Goal: Task Accomplishment & Management: Manage account settings

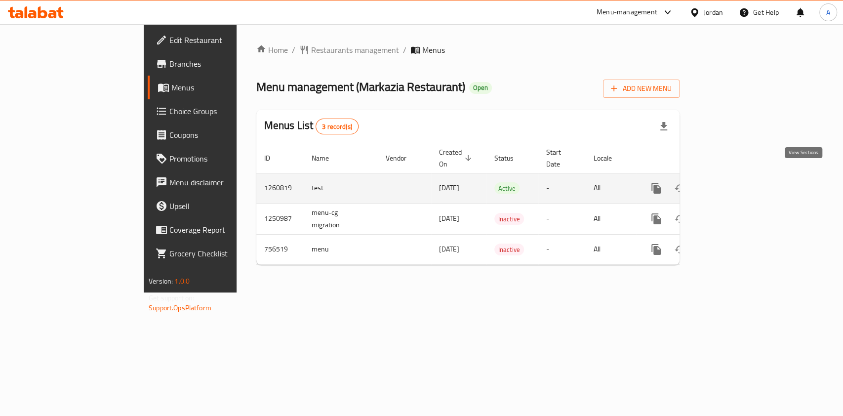
click at [732, 184] on icon "enhanced table" at bounding box center [727, 188] width 9 height 9
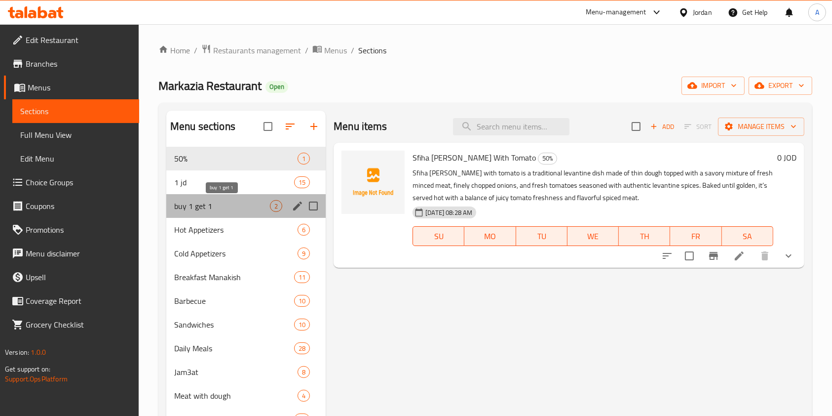
click at [224, 202] on span "buy 1 get 1" at bounding box center [222, 206] width 96 height 12
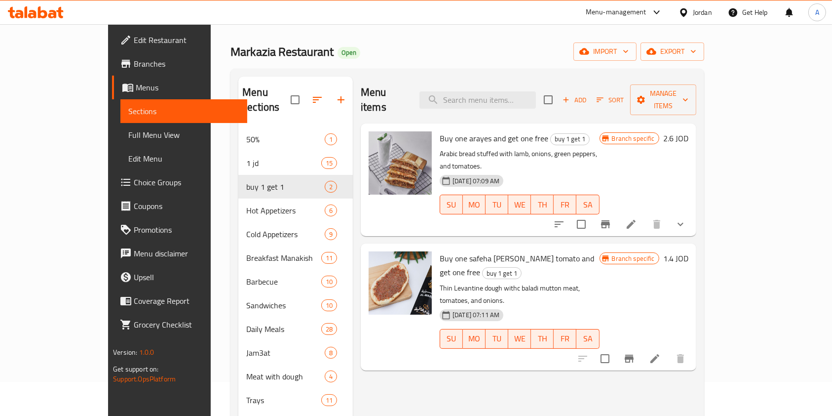
scroll to position [39, 0]
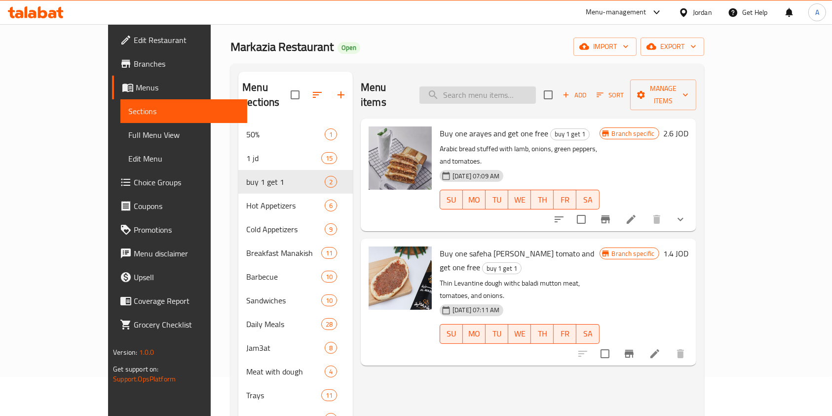
click at [513, 90] on input "search" at bounding box center [478, 94] width 117 height 17
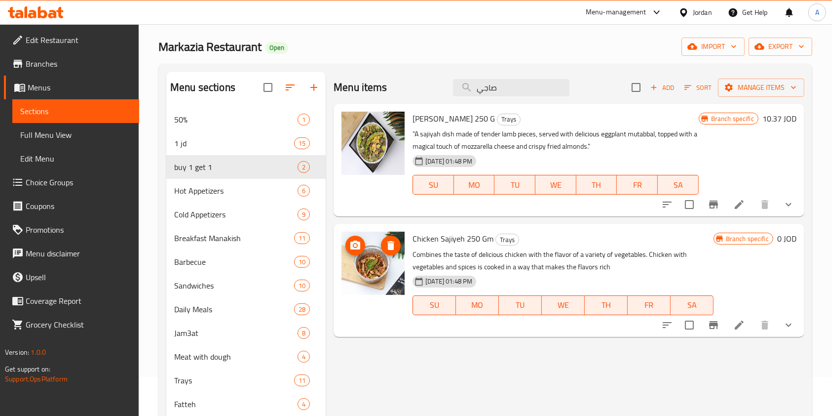
type input "صاجي"
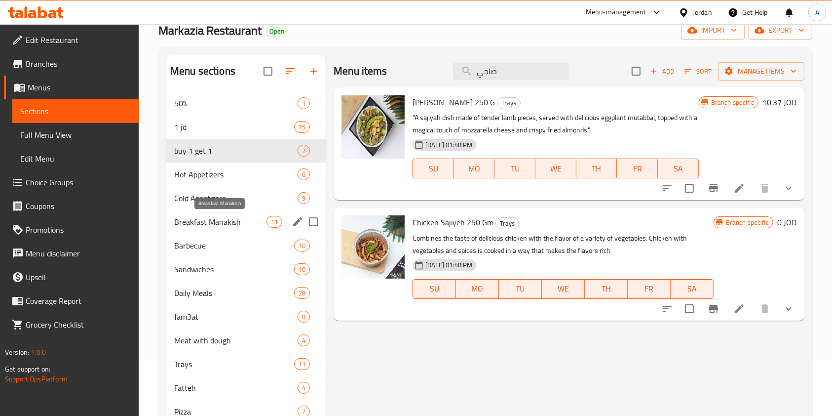
scroll to position [56, 0]
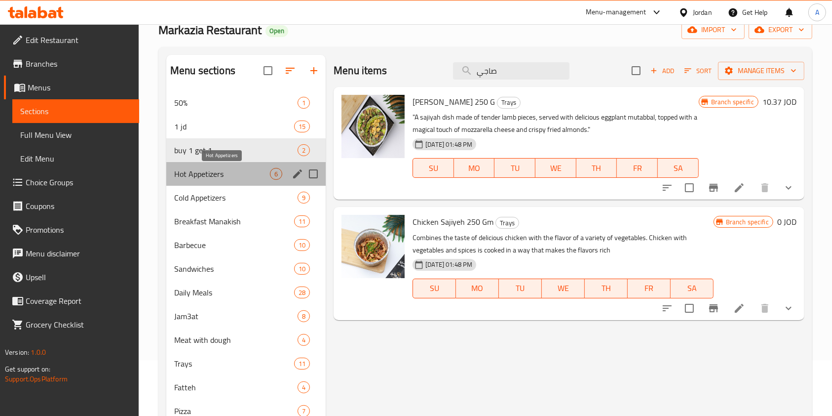
click at [194, 177] on span "Hot Appetizers" at bounding box center [222, 174] width 96 height 12
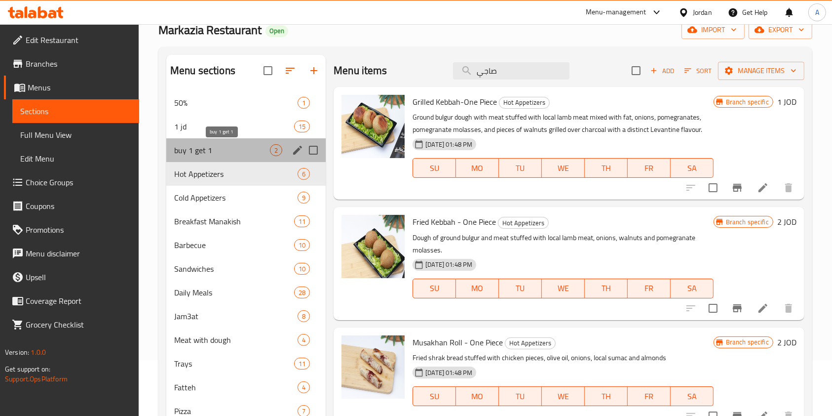
click at [193, 155] on span "buy 1 get 1" at bounding box center [222, 150] width 96 height 12
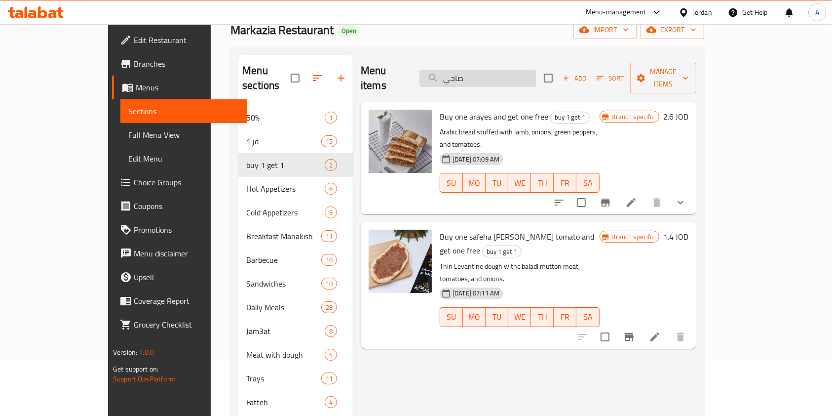
click at [493, 70] on input "صاجي" at bounding box center [478, 78] width 117 height 17
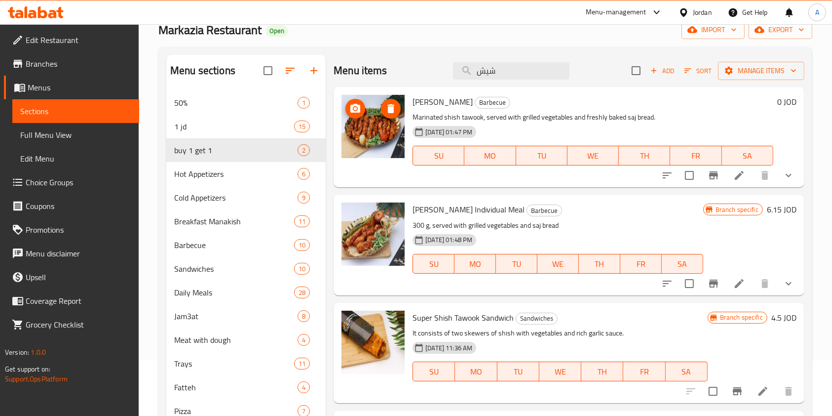
type input "شيش"
drag, startPoint x: 369, startPoint y: 132, endPoint x: 328, endPoint y: 178, distance: 61.2
click at [328, 178] on div "Menu items شيش Add Sort Manage items Shish Tawouk Barbecue Marinated shish tawo…" at bounding box center [565, 264] width 479 height 419
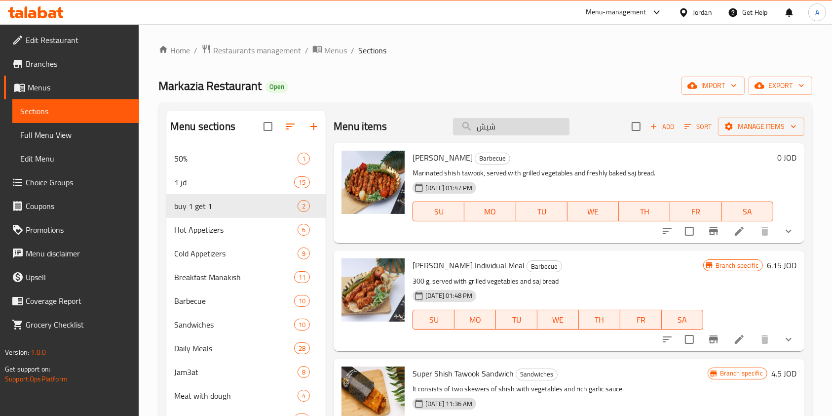
click at [494, 118] on input "شيش" at bounding box center [511, 126] width 117 height 17
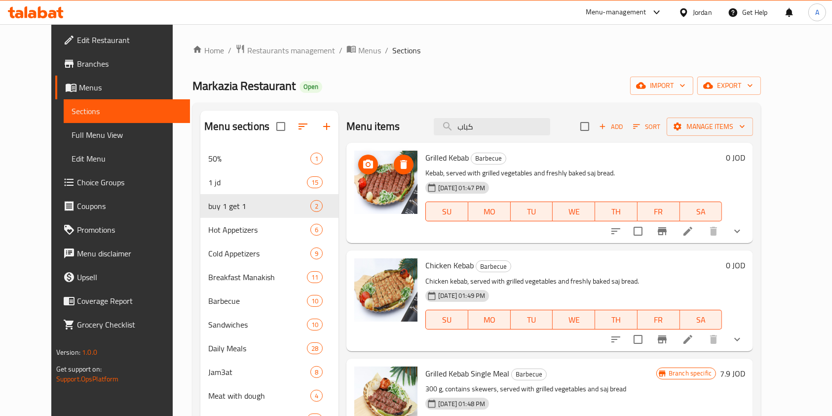
type input "كباب"
click at [504, 124] on input "كباب" at bounding box center [492, 126] width 117 height 17
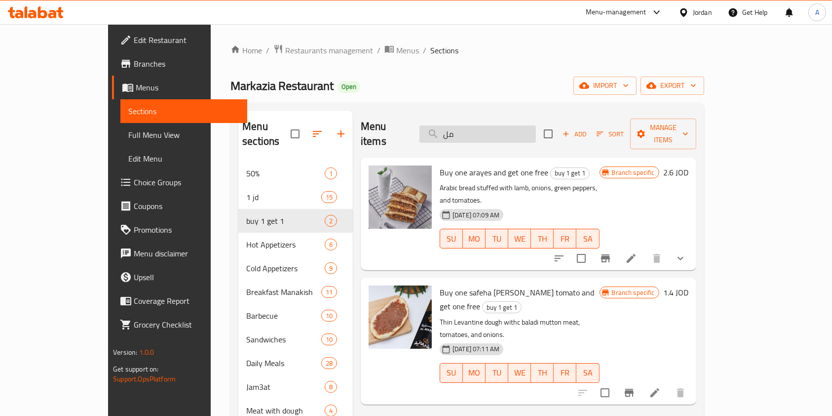
click at [503, 125] on input "مل" at bounding box center [478, 133] width 117 height 17
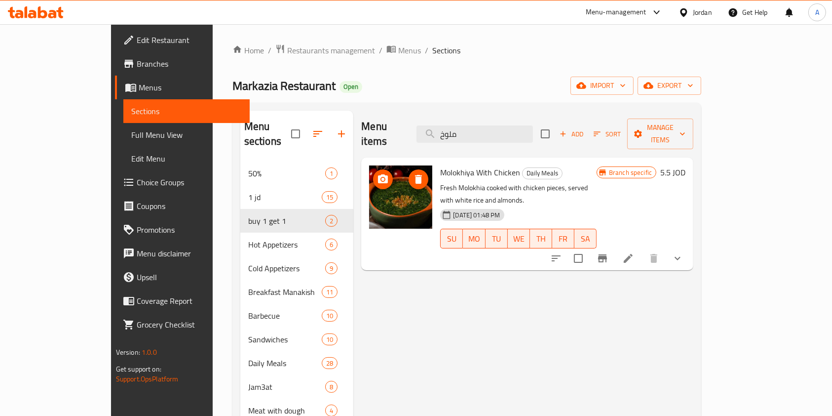
type input "ملوخ"
click at [506, 125] on input "ملوخ" at bounding box center [475, 133] width 117 height 17
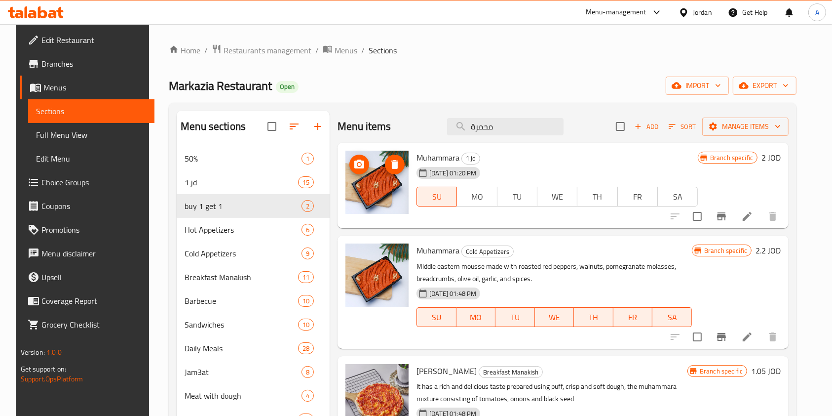
type input "محمرة"
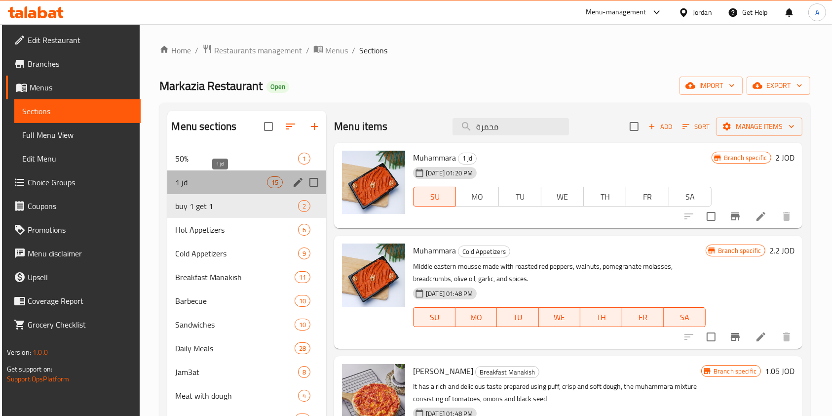
click at [196, 180] on span "1 jd" at bounding box center [220, 182] width 91 height 12
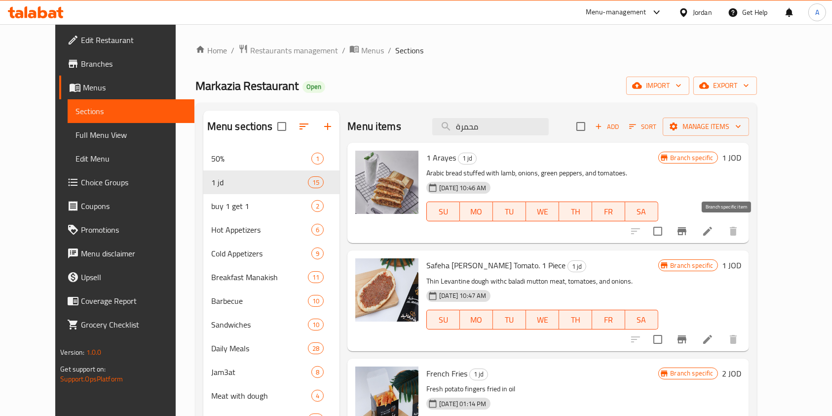
click at [687, 234] on icon "Branch-specific-item" at bounding box center [682, 231] width 9 height 8
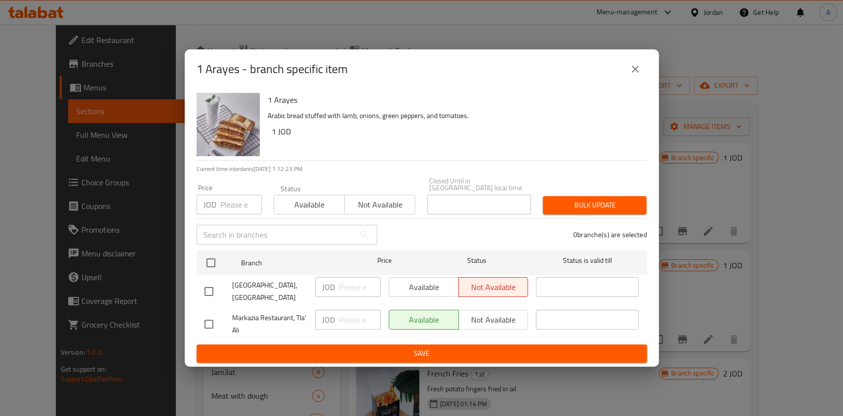
click at [639, 73] on icon "close" at bounding box center [635, 69] width 12 height 12
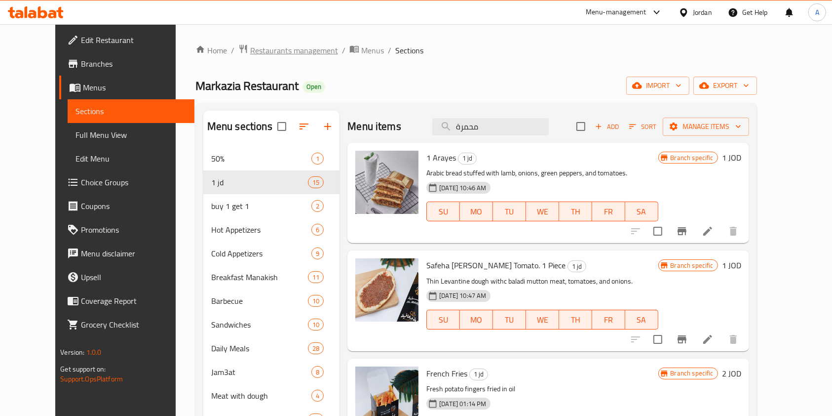
click at [260, 51] on span "Restaurants management" at bounding box center [294, 50] width 88 height 12
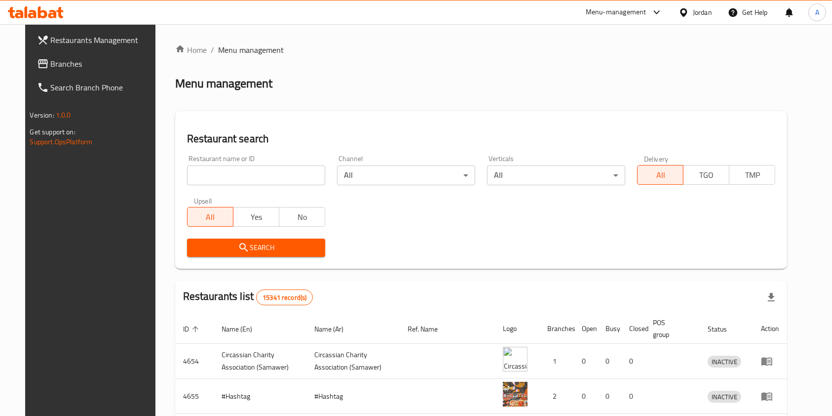
click at [222, 174] on input "search" at bounding box center [256, 175] width 138 height 20
type input "al shahbandar"
click button "Search" at bounding box center [256, 247] width 138 height 18
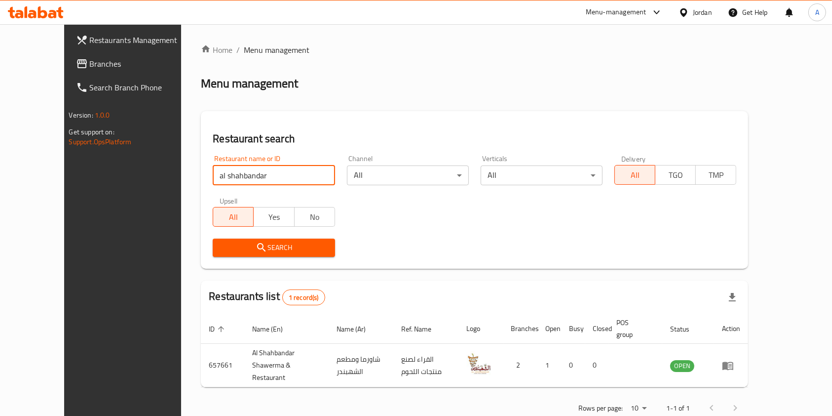
scroll to position [16, 0]
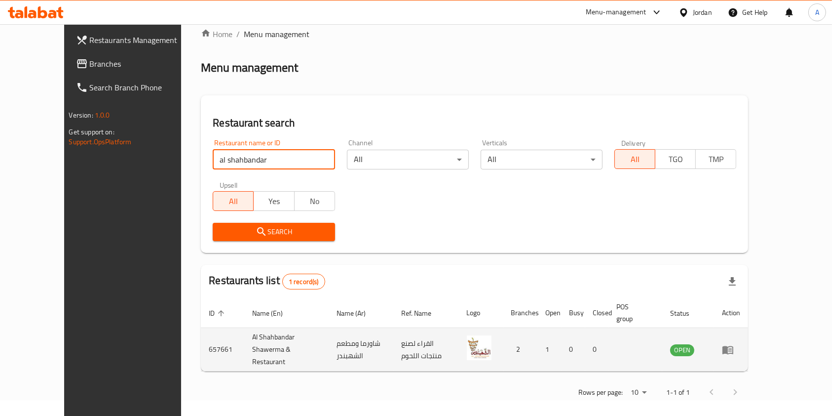
click at [734, 348] on icon "enhanced table" at bounding box center [728, 350] width 11 height 8
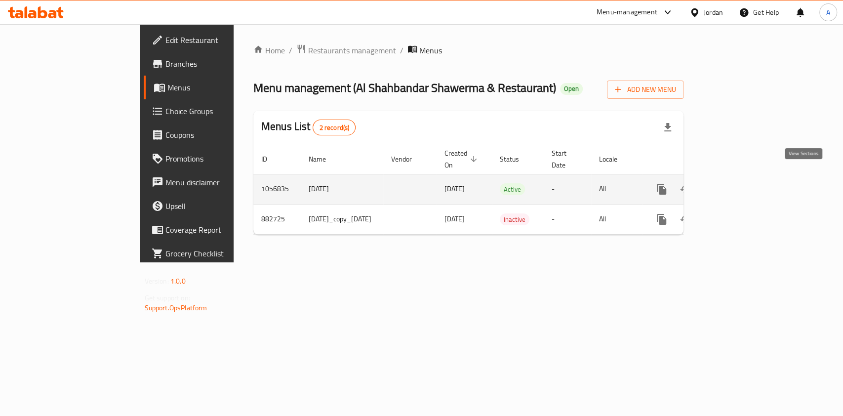
click at [739, 183] on icon "enhanced table" at bounding box center [733, 189] width 12 height 12
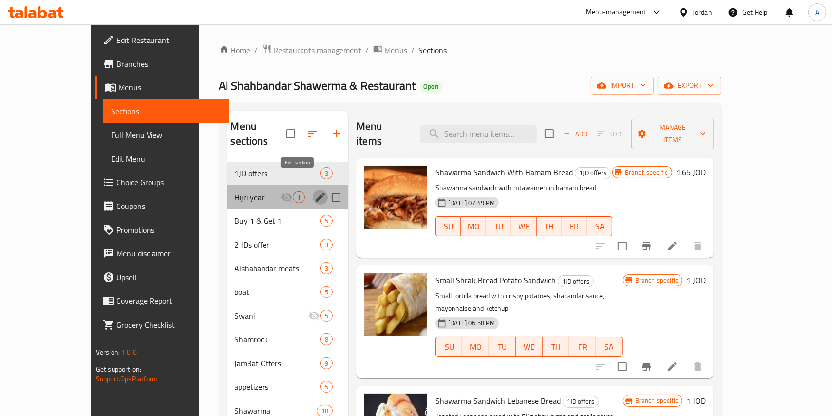
click at [314, 191] on icon "edit" at bounding box center [320, 197] width 12 height 12
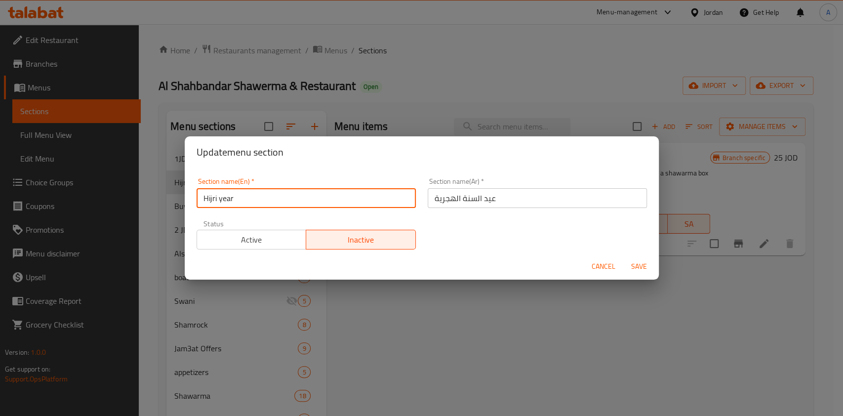
click at [318, 198] on input "Hijri year" at bounding box center [305, 198] width 219 height 20
type input "a"
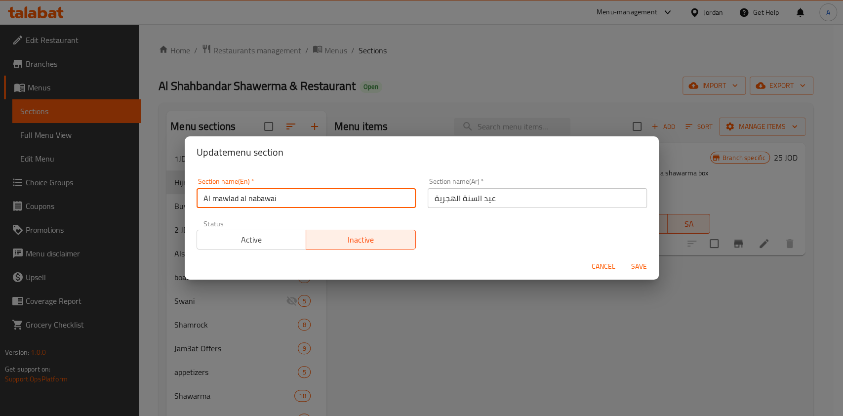
type input "Al mawlad al nabawai"
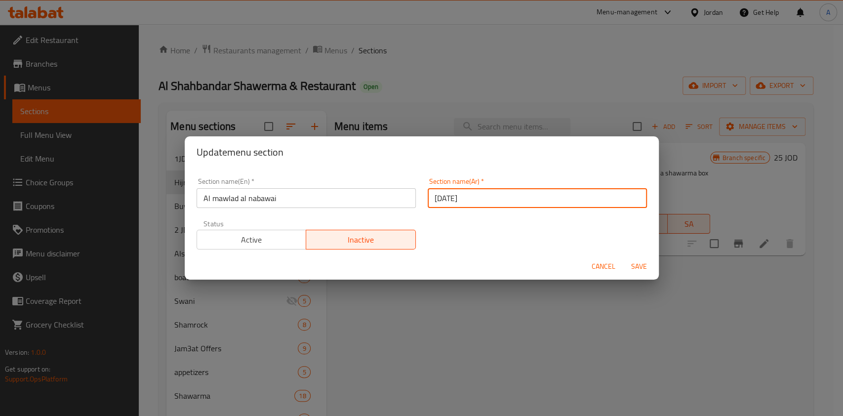
type input "[DATE]"
click at [644, 263] on span "Save" at bounding box center [639, 266] width 24 height 12
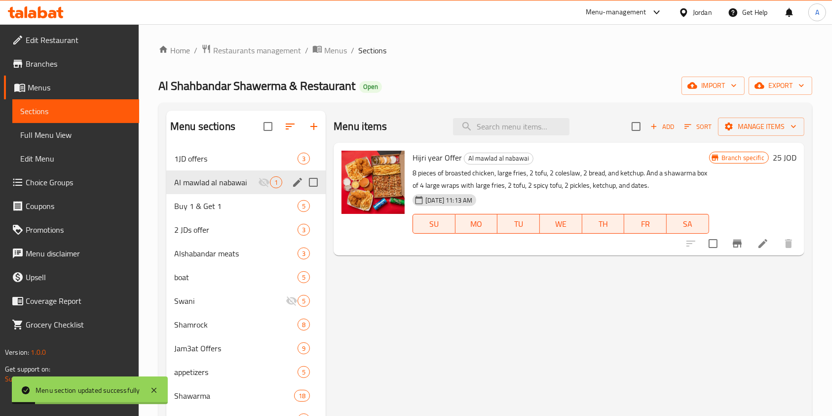
click at [767, 238] on icon at bounding box center [763, 243] width 12 height 12
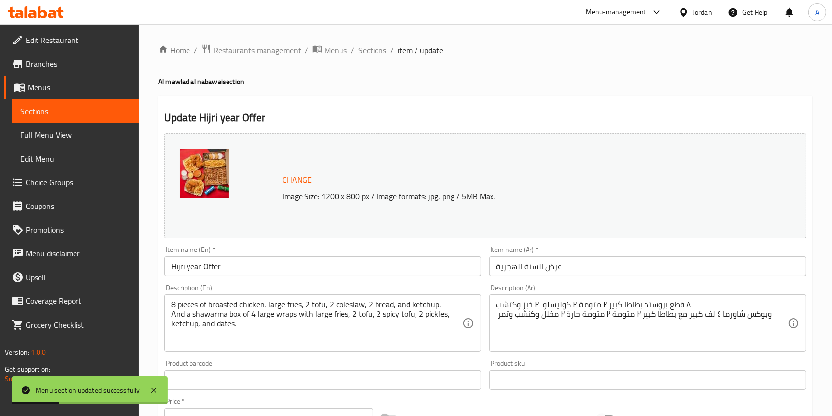
click at [280, 271] on input "Hijri year Offer" at bounding box center [322, 266] width 317 height 20
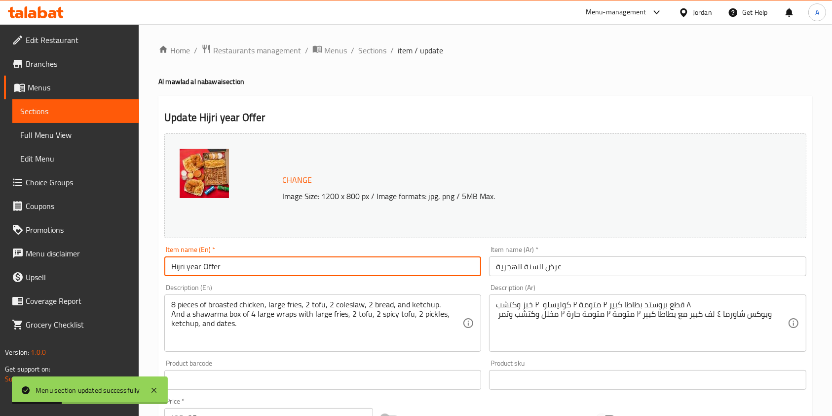
click at [280, 271] on input "Hijri year Offer" at bounding box center [322, 266] width 317 height 20
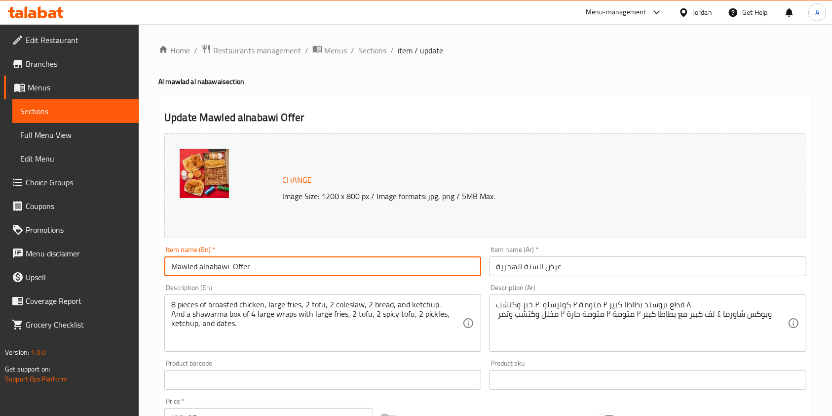
type input "Mawled alnabawi Offer"
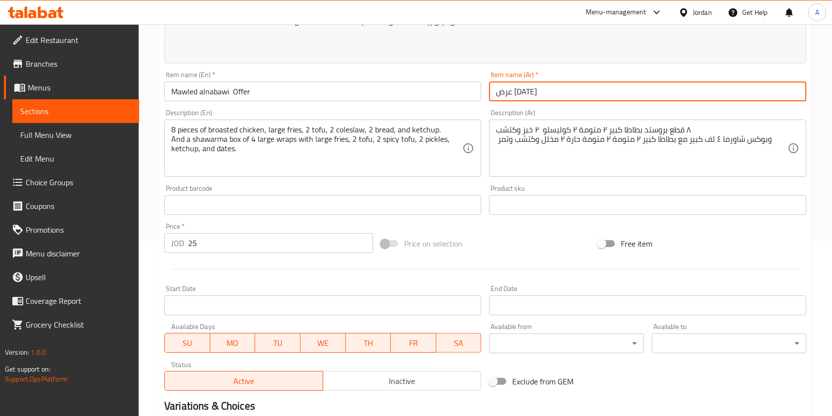
scroll to position [296, 0]
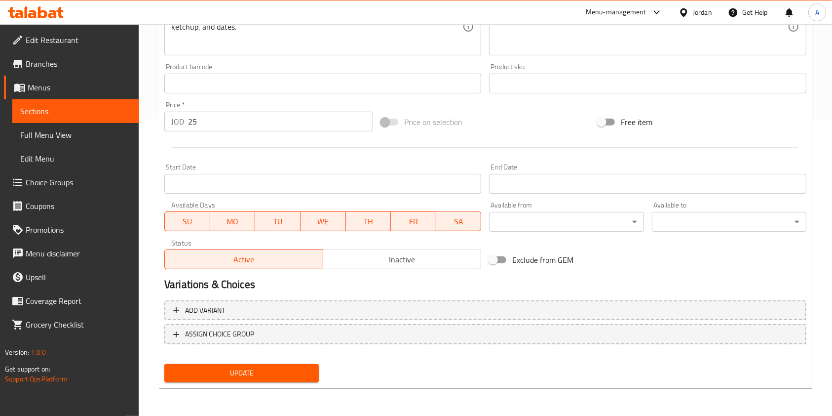
type input "عرض [DATE]"
click at [251, 369] on span "Update" at bounding box center [241, 373] width 139 height 12
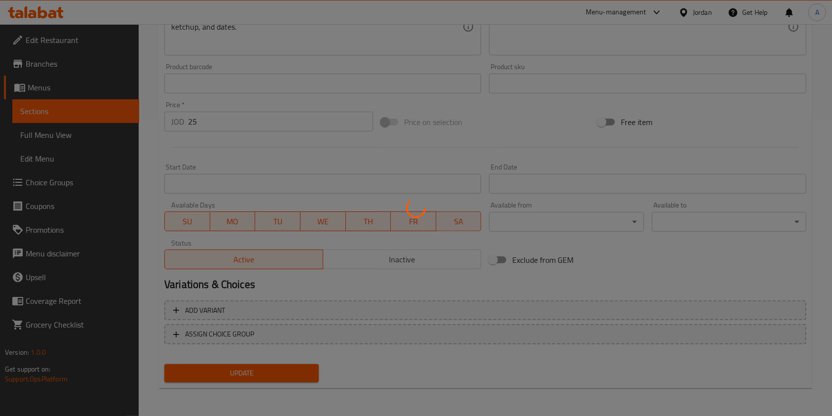
scroll to position [0, 0]
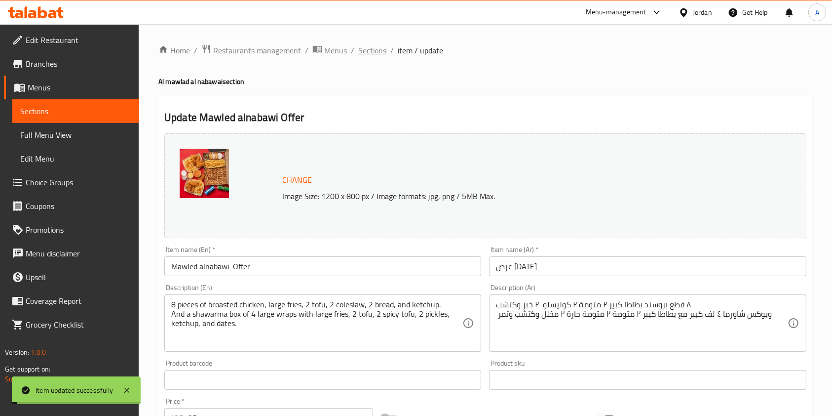
click at [372, 53] on span "Sections" at bounding box center [372, 50] width 28 height 12
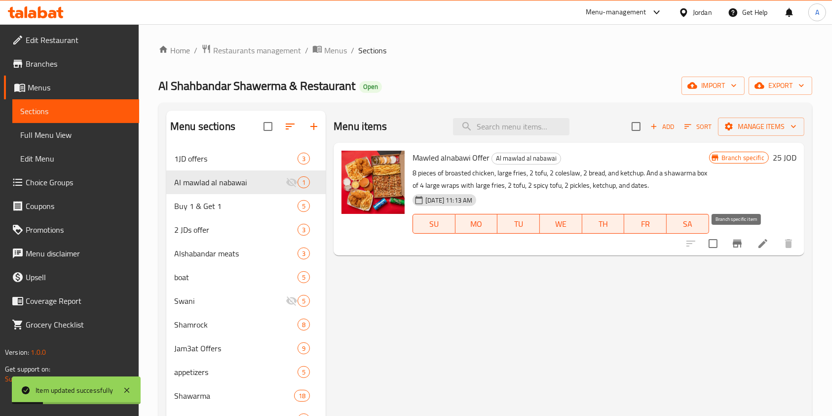
click at [736, 243] on icon "Branch-specific-item" at bounding box center [737, 243] width 9 height 8
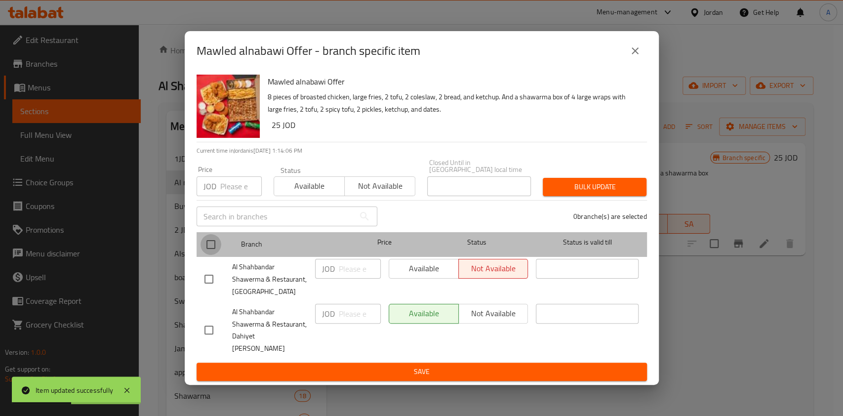
drag, startPoint x: 210, startPoint y: 245, endPoint x: 281, endPoint y: 242, distance: 71.2
click at [210, 245] on input "checkbox" at bounding box center [210, 244] width 21 height 21
checkbox input "true"
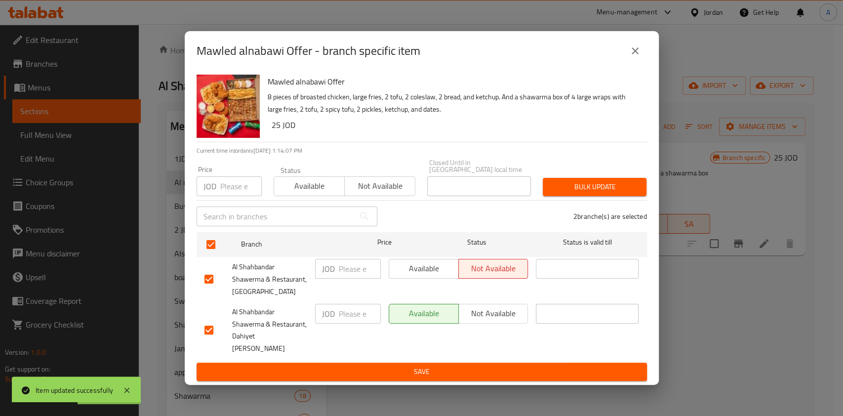
click at [420, 266] on span "Available" at bounding box center [424, 268] width 62 height 14
click at [435, 365] on span "Save" at bounding box center [421, 371] width 434 height 12
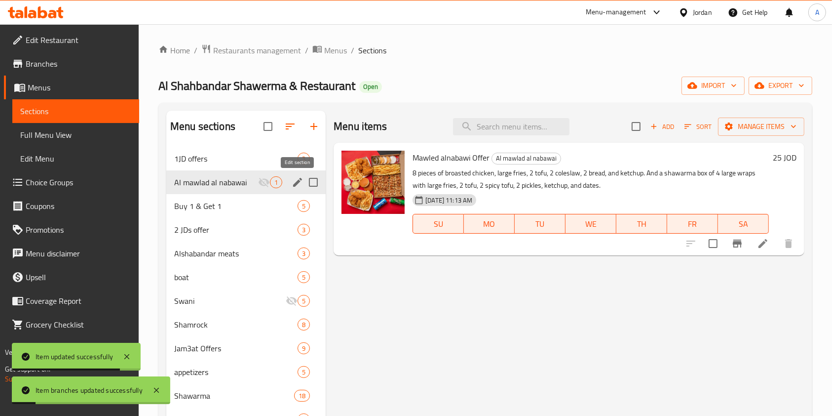
click at [296, 180] on icon "edit" at bounding box center [298, 182] width 12 height 12
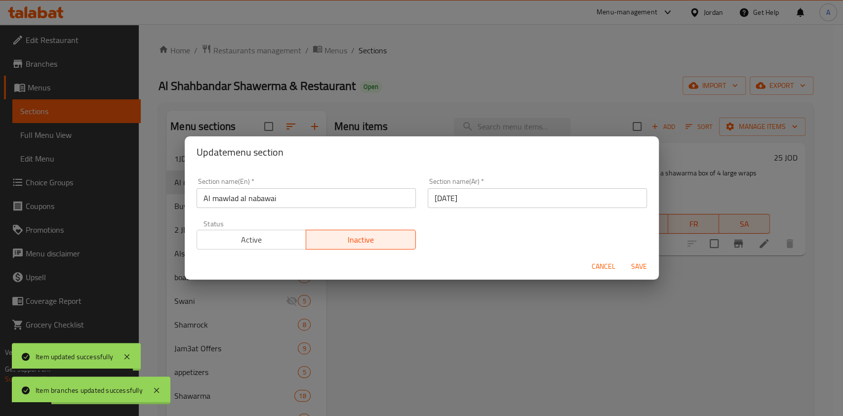
click at [242, 244] on span "Active" at bounding box center [252, 240] width 102 height 14
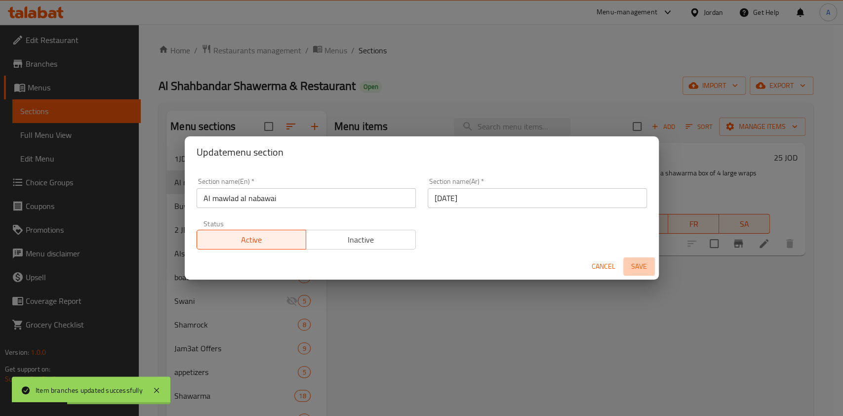
click at [640, 269] on span "Save" at bounding box center [639, 266] width 24 height 12
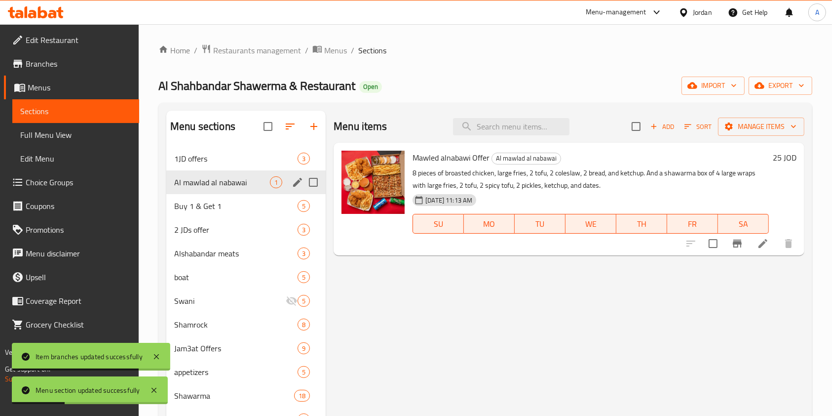
click at [634, 15] on div "Menu-management" at bounding box center [616, 12] width 61 height 12
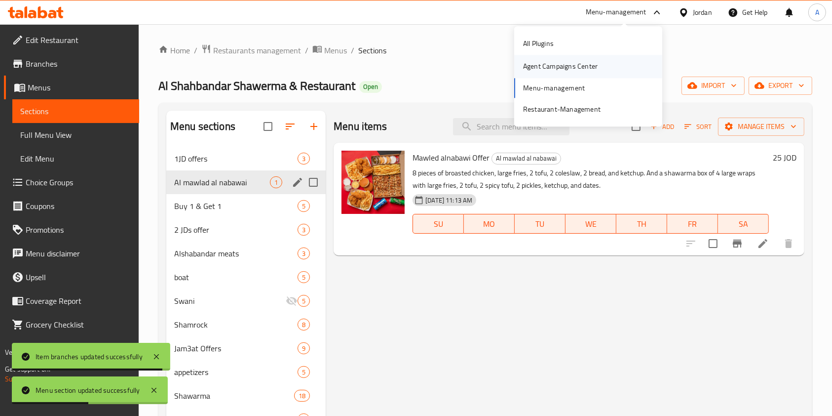
click at [546, 69] on div "Agent Campaigns Center" at bounding box center [560, 66] width 75 height 11
